Goal: Task Accomplishment & Management: Manage account settings

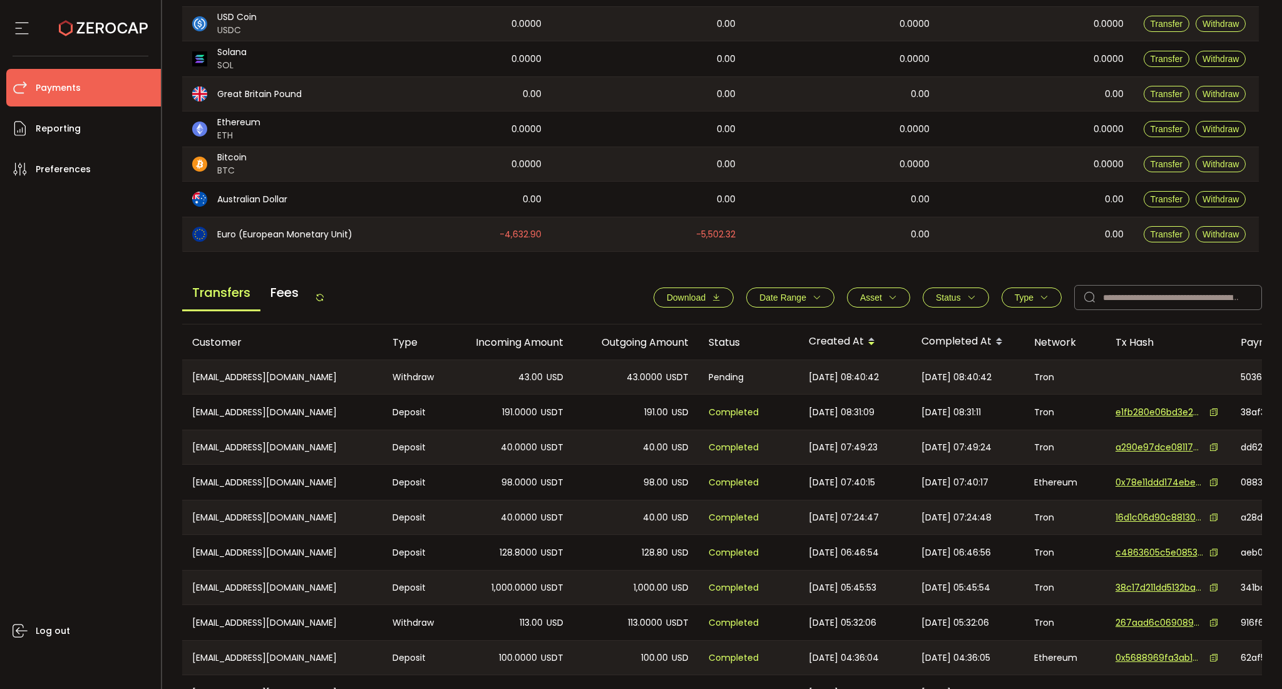
scroll to position [307, 0]
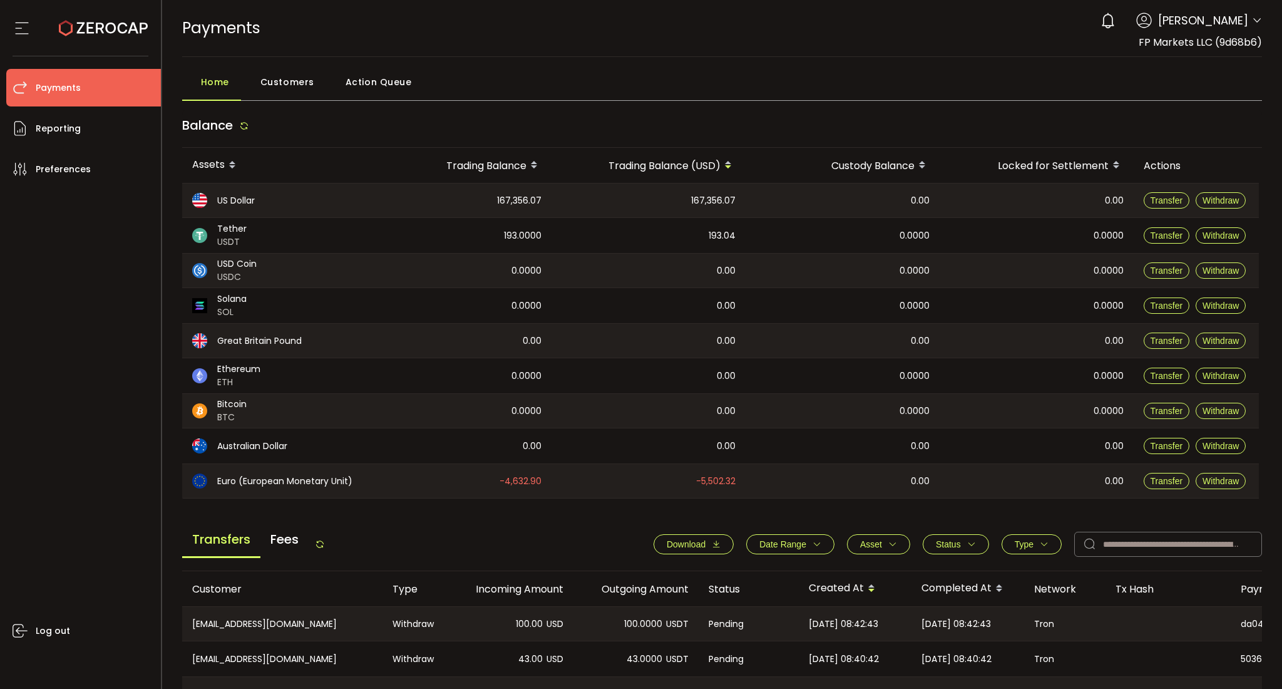
scroll to position [83, 0]
